Goal: Information Seeking & Learning: Learn about a topic

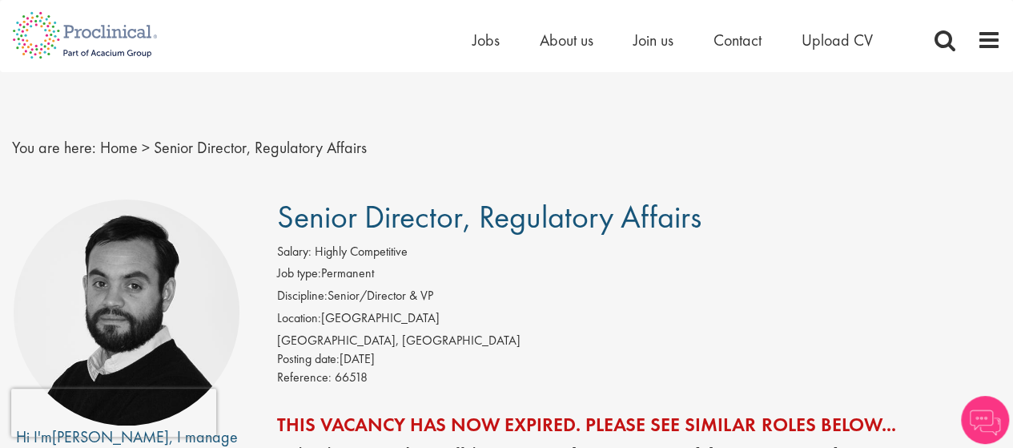
click at [535, 312] on li "Location: [GEOGRAPHIC_DATA]" at bounding box center [639, 320] width 724 height 22
click at [122, 148] on link "Home" at bounding box center [119, 147] width 38 height 21
click at [478, 41] on span "Jobs" at bounding box center [486, 40] width 27 height 21
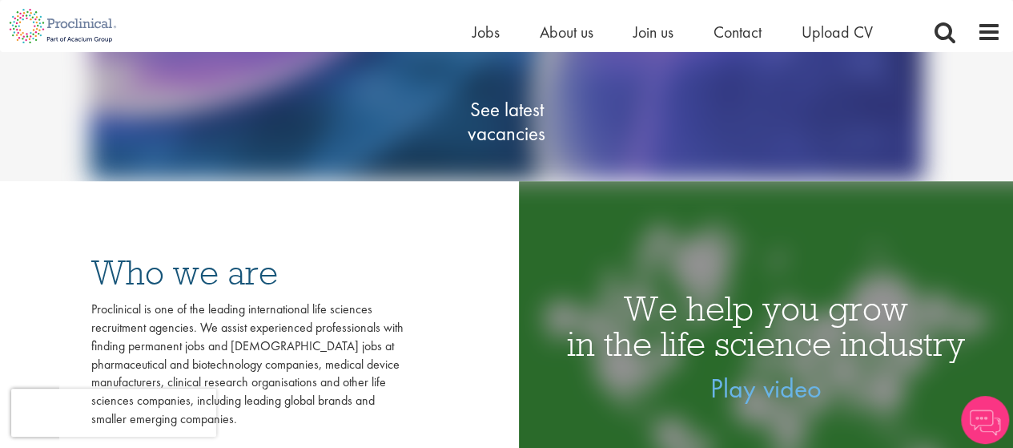
scroll to position [160, 0]
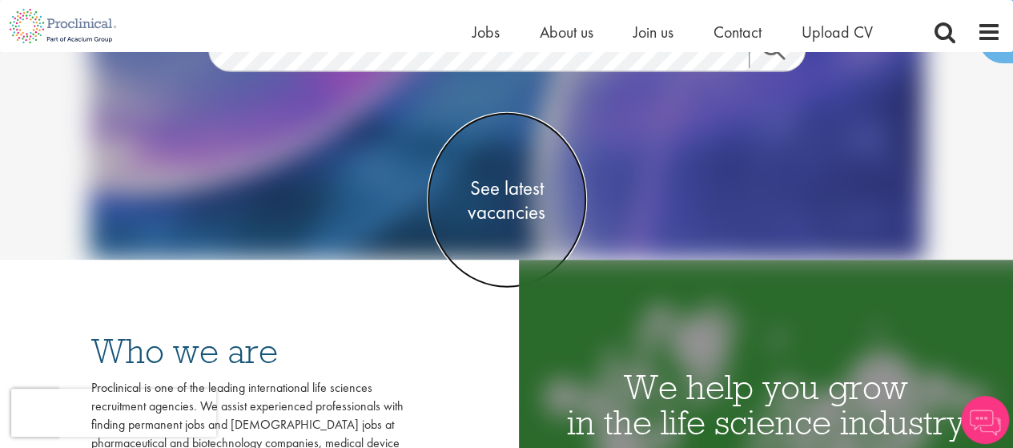
click at [508, 199] on span "See latest vacancies" at bounding box center [507, 200] width 160 height 48
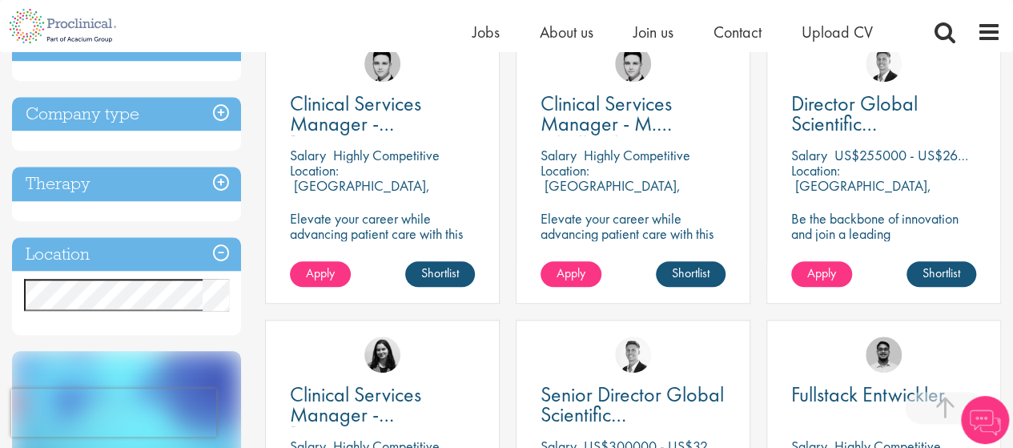
scroll to position [721, 0]
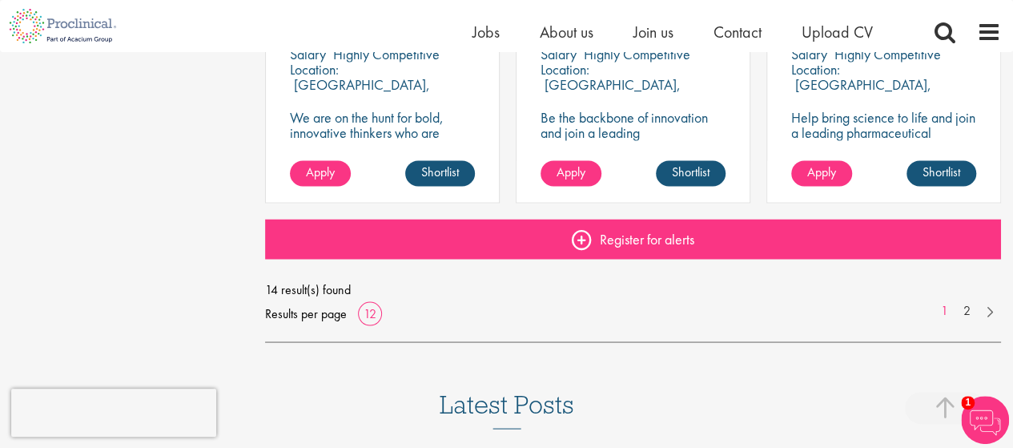
scroll to position [1281, 0]
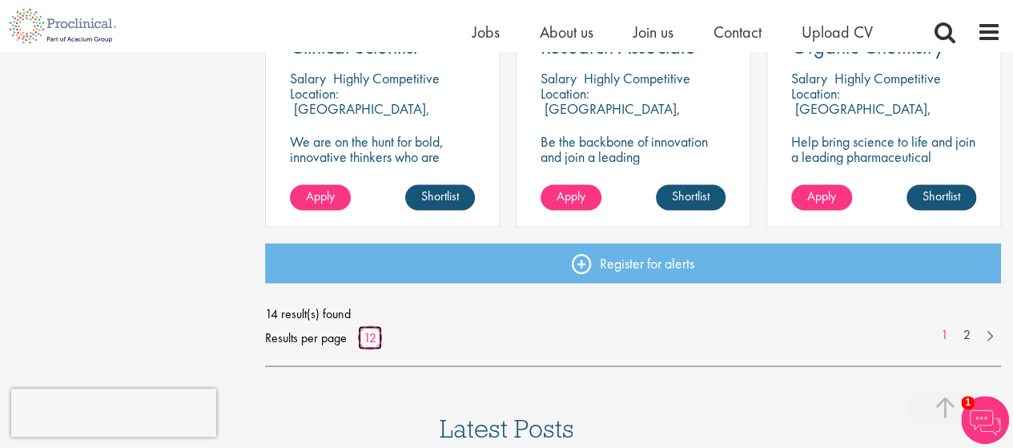
click at [370, 337] on link "12" at bounding box center [370, 336] width 24 height 17
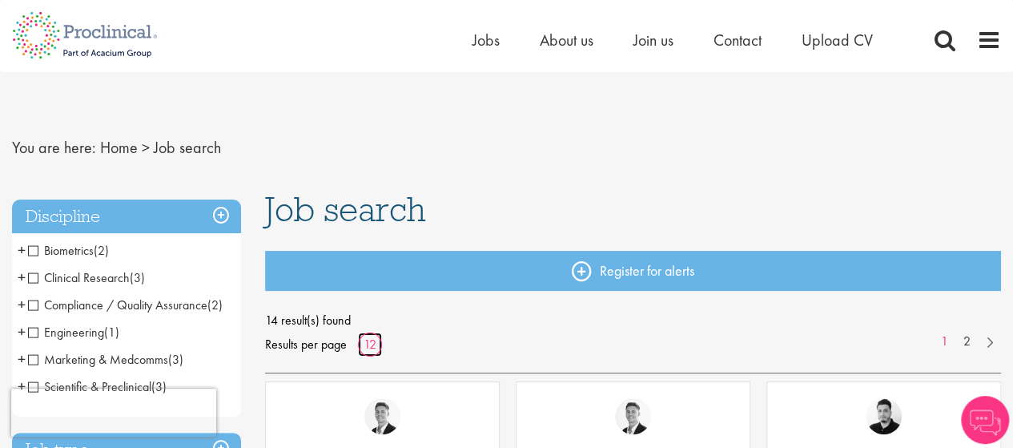
click at [370, 343] on link "12" at bounding box center [370, 344] width 24 height 17
click at [964, 337] on link "2" at bounding box center [966, 341] width 23 height 18
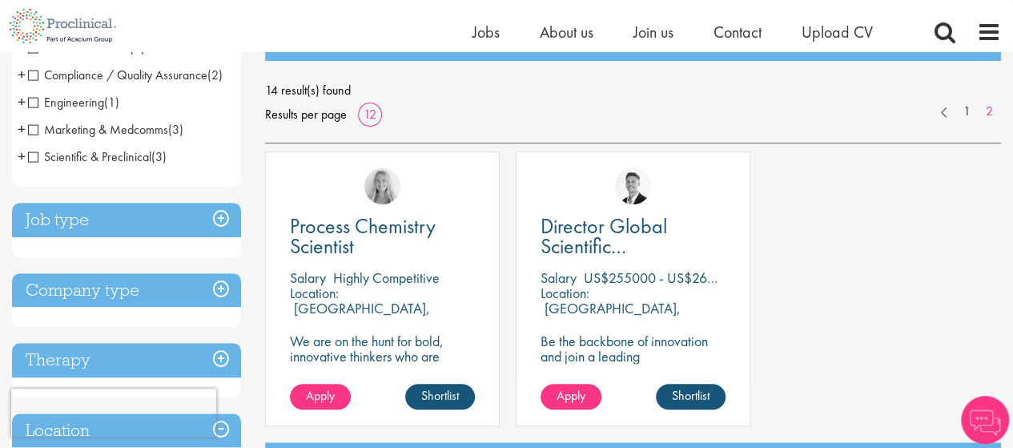
scroll to position [240, 0]
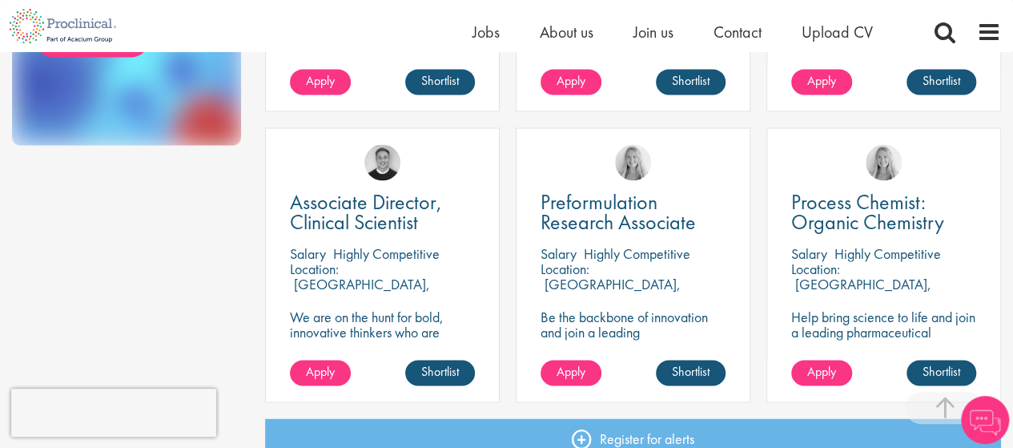
scroll to position [1138, 0]
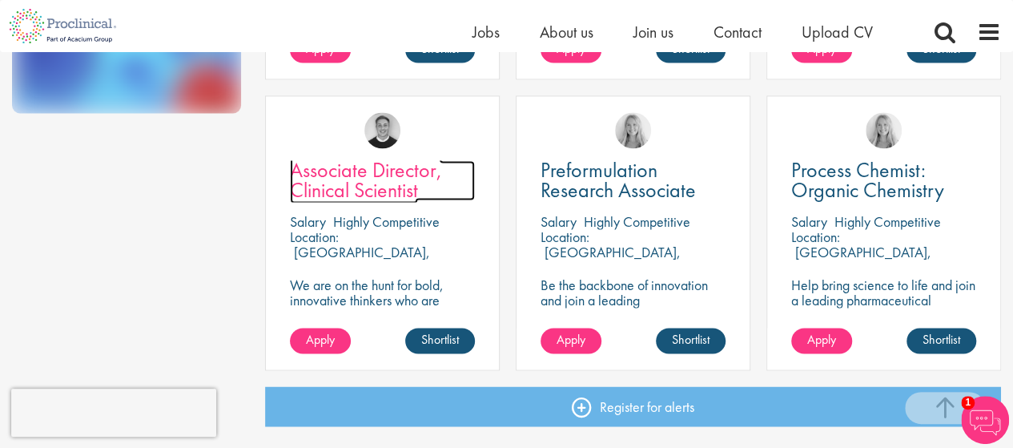
click at [341, 179] on span "Associate Director, Clinical Scientist" at bounding box center [366, 179] width 152 height 47
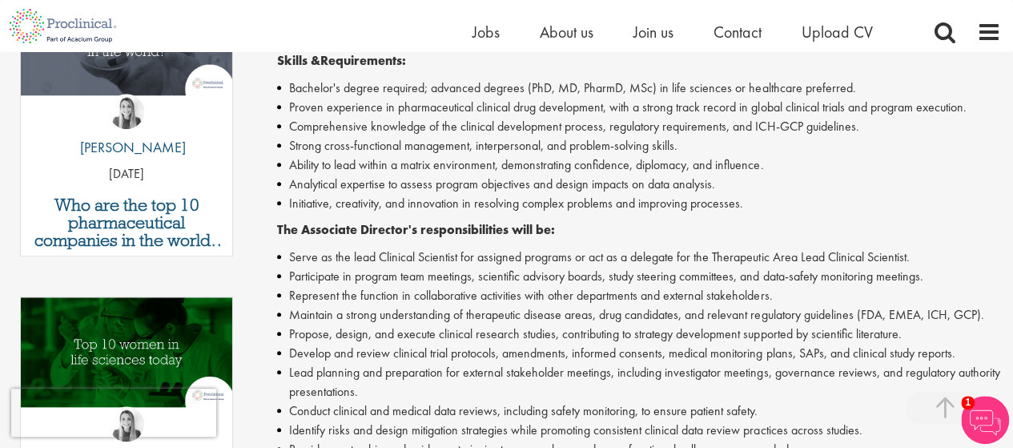
scroll to position [561, 0]
